Goal: Share content: Share content

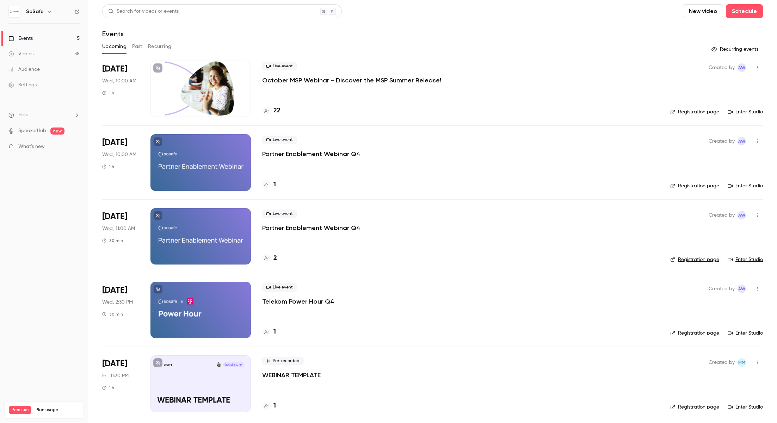
click at [231, 236] on div at bounding box center [200, 236] width 100 height 56
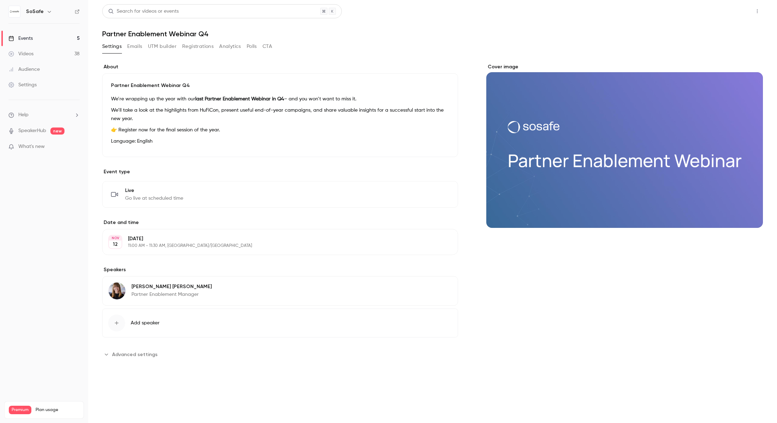
click at [731, 14] on button "Share" at bounding box center [732, 11] width 28 height 14
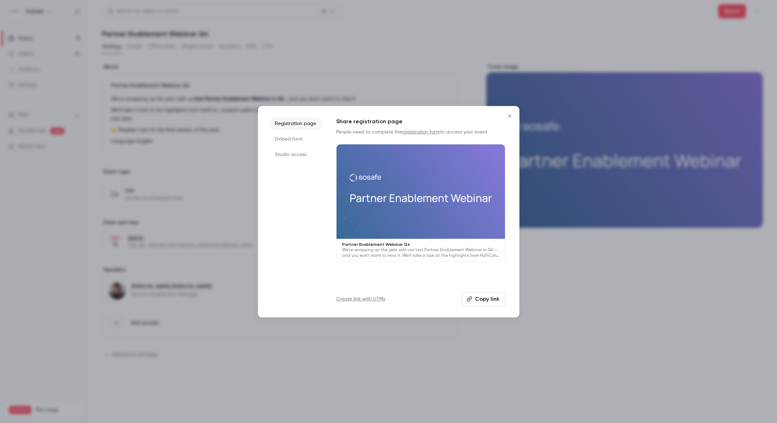
click at [479, 300] on button "Copy link" at bounding box center [483, 299] width 43 height 14
click at [508, 119] on button "Close" at bounding box center [509, 116] width 14 height 14
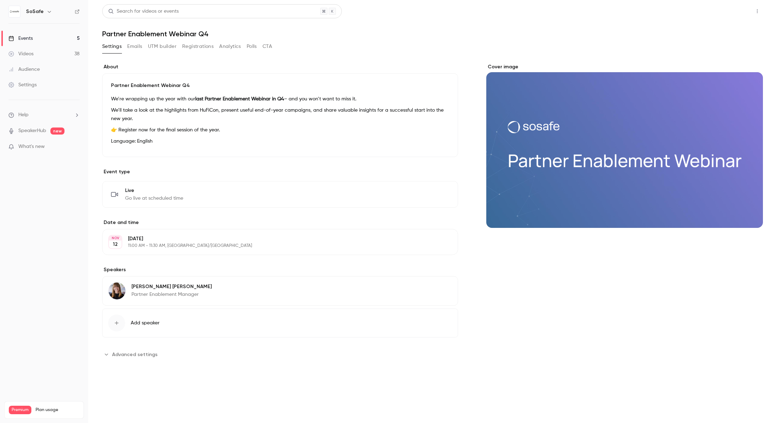
click at [729, 15] on button "Share" at bounding box center [732, 11] width 28 height 14
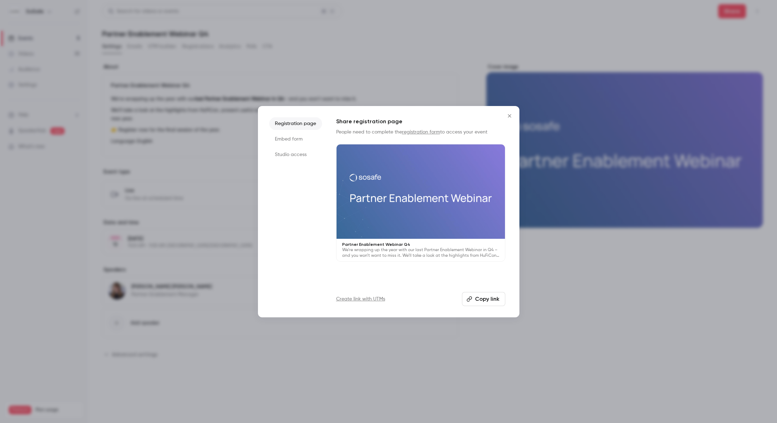
click at [493, 295] on button "Copy link" at bounding box center [483, 299] width 43 height 14
click at [514, 118] on button "Close" at bounding box center [509, 116] width 14 height 14
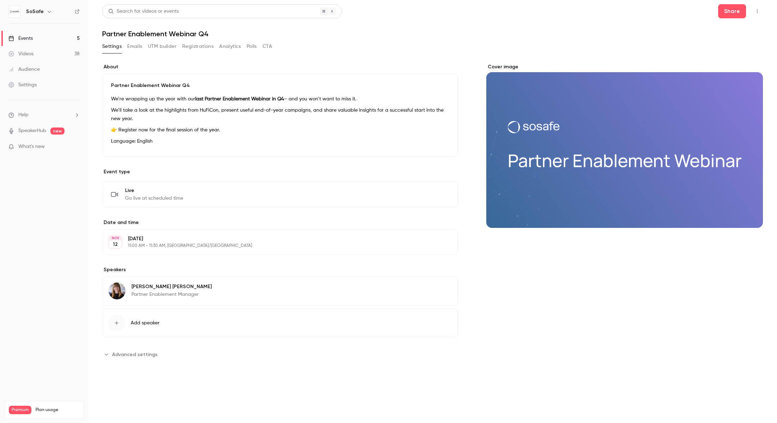
click at [29, 39] on div "Events" at bounding box center [20, 38] width 24 height 7
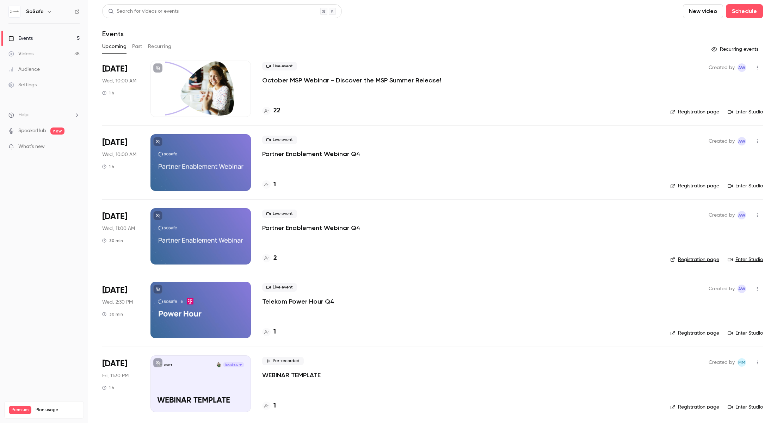
click at [292, 155] on p "Partner Enablement Webinar Q4" at bounding box center [311, 154] width 98 height 8
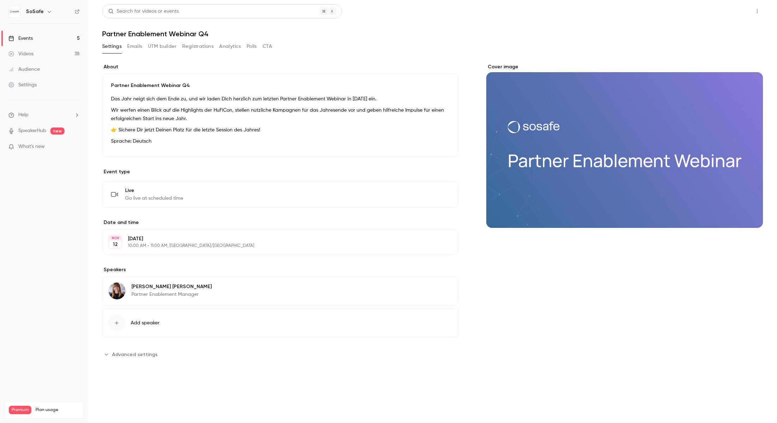
click at [731, 13] on button "Share" at bounding box center [732, 11] width 28 height 14
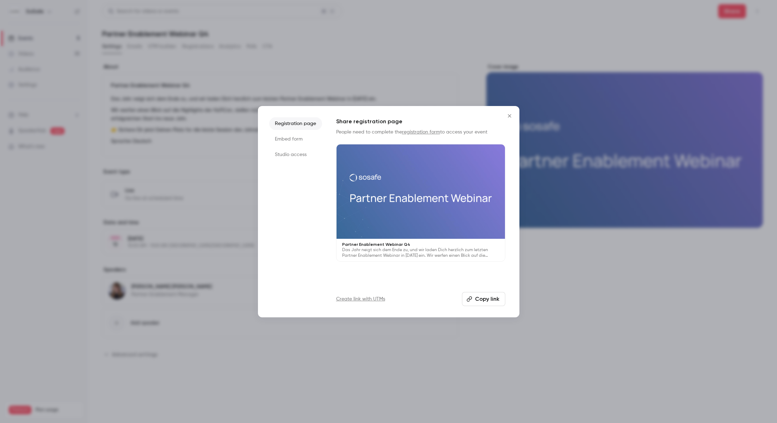
click at [478, 298] on button "Copy link" at bounding box center [483, 299] width 43 height 14
click at [514, 115] on button "Close" at bounding box center [509, 116] width 14 height 14
